Goal: Task Accomplishment & Management: Complete application form

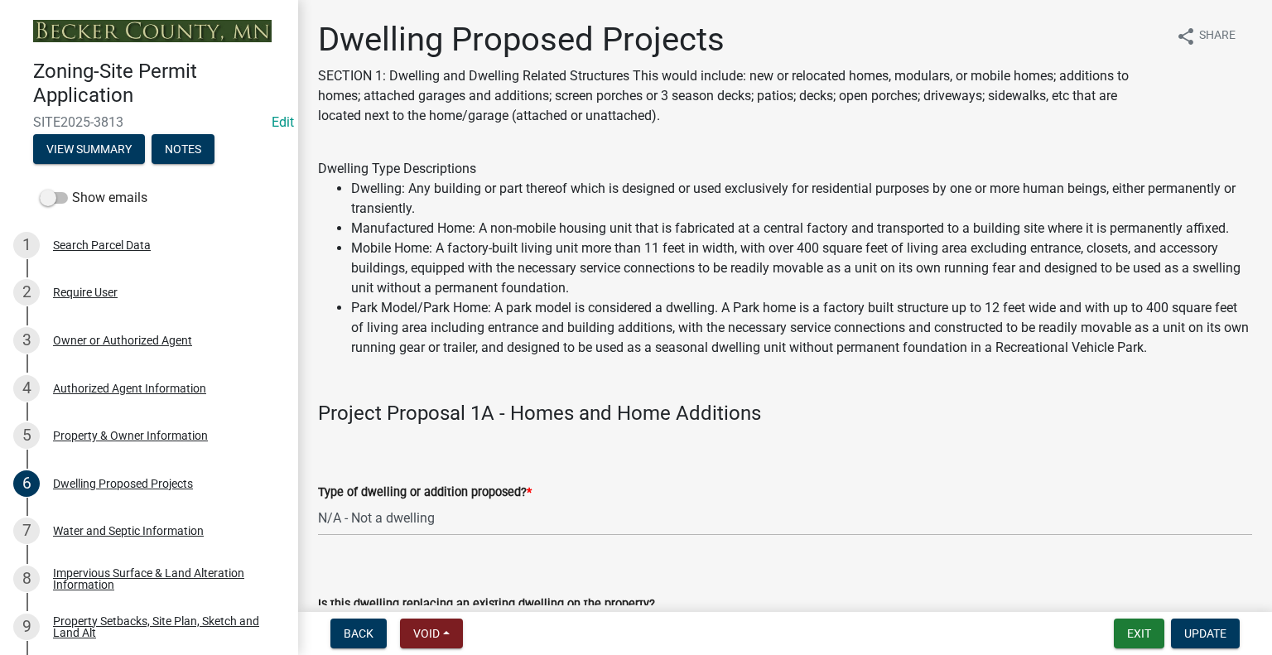
select select "a5b58647-72e6-4a45-9816-4b1990647a33"
select select "566f81cc-4b3f-4ecb-9f16-a2b313352c61"
select select "11c1c089-3b44-43c0-9549-3c9eeea2451f"
select select "781a3532-4308-48f8-bcde-e97c9fab42cb"
select select "ab9119d1-7da9-49c4-9fac-8c142204c89d"
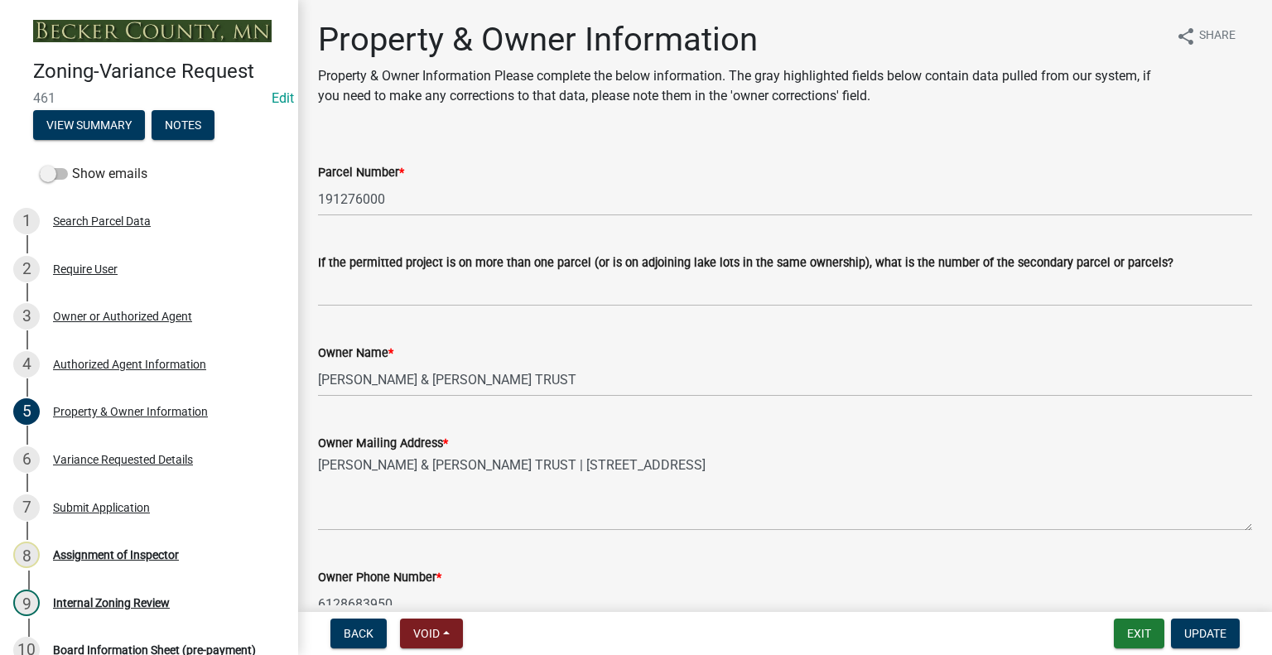
select select "bd6c4c96-e8c1-49bc-ade5-b37215bb1ac6"
select select "2b9210e5-8cac-47c3-9819-0b9c3513b258"
select select "8d5cb961-90f6-4593-998a-e9fa792b70fb"
